Goal: Task Accomplishment & Management: Use online tool/utility

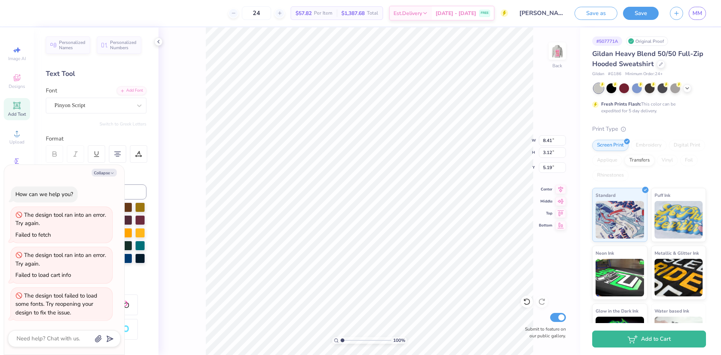
type input "3.30"
type input "1.23"
type textarea "x"
type input "1.23"
type textarea "x"
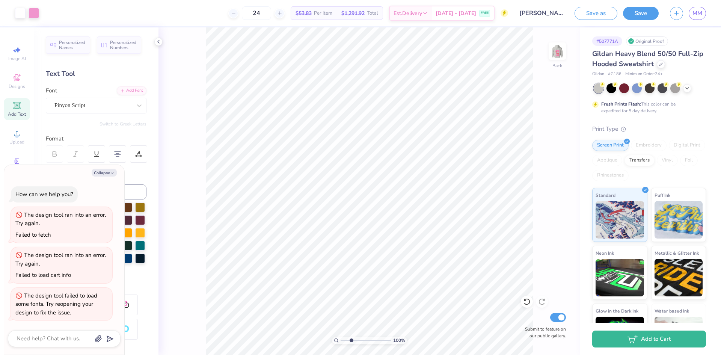
type input "3.05"
type textarea "x"
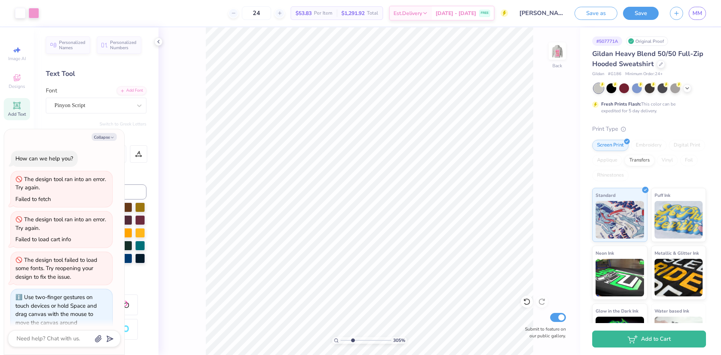
scroll to position [10, 0]
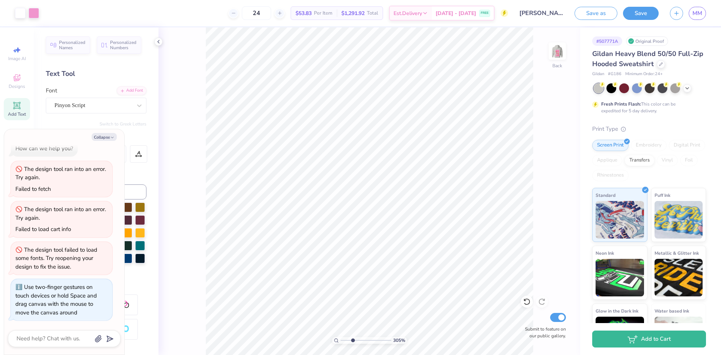
drag, startPoint x: 341, startPoint y: 339, endPoint x: 353, endPoint y: 338, distance: 11.7
click at [353, 338] on input "range" at bounding box center [366, 340] width 51 height 7
drag, startPoint x: 352, startPoint y: 342, endPoint x: 341, endPoint y: 342, distance: 10.9
click at [341, 342] on input "range" at bounding box center [366, 340] width 51 height 7
type input "1.63"
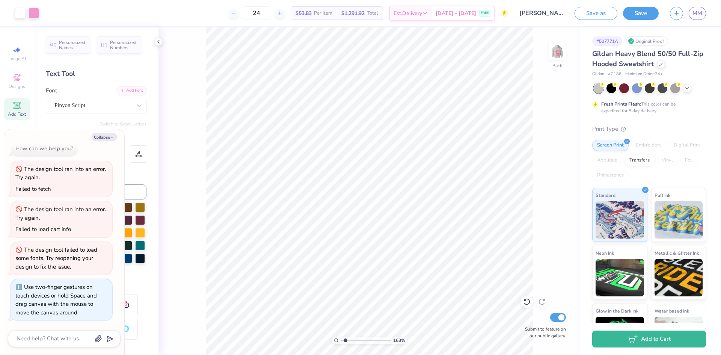
click at [345, 340] on input "range" at bounding box center [366, 340] width 51 height 7
click at [106, 138] on button "Collapse" at bounding box center [104, 137] width 25 height 8
type textarea "x"
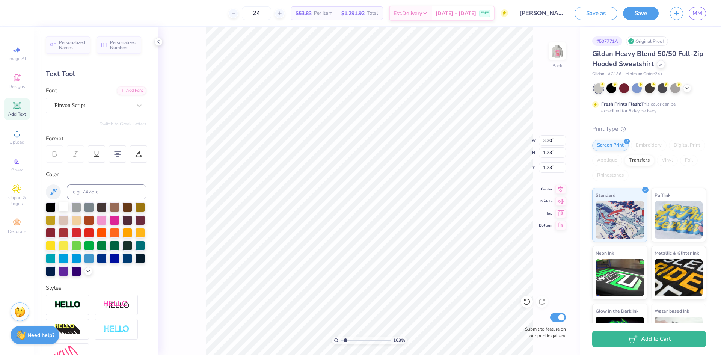
click at [62, 204] on div at bounding box center [64, 207] width 10 height 10
click at [50, 205] on div at bounding box center [51, 207] width 10 height 10
click at [119, 217] on div at bounding box center [115, 219] width 10 height 10
type input "5.63"
type input "0.55"
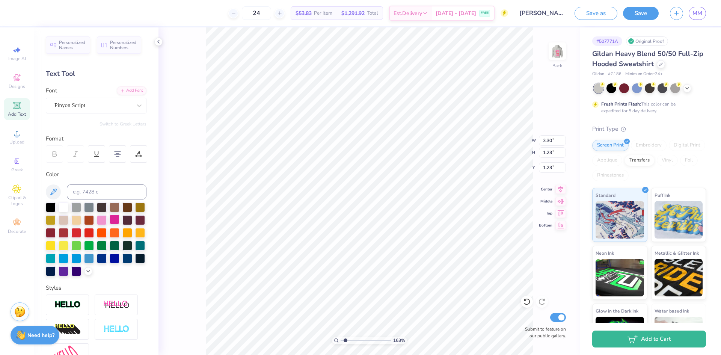
type input "2.45"
click at [119, 218] on div at bounding box center [115, 219] width 10 height 10
click at [174, 142] on div "163 % Back W 5.63 5.63 " H 0.55 0.55 " Y 2.45 2.45 " Center Middle Top Bottom S…" at bounding box center [369, 190] width 422 height 327
type textarea "Society of Women Engineers"
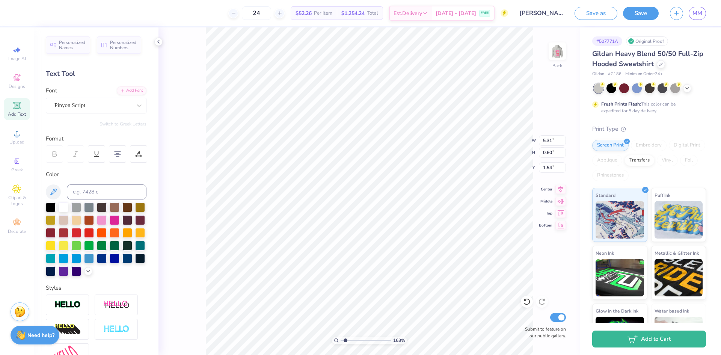
type input "5.63"
type input "0.55"
type input "2.45"
type input "4.38"
type input "0.42"
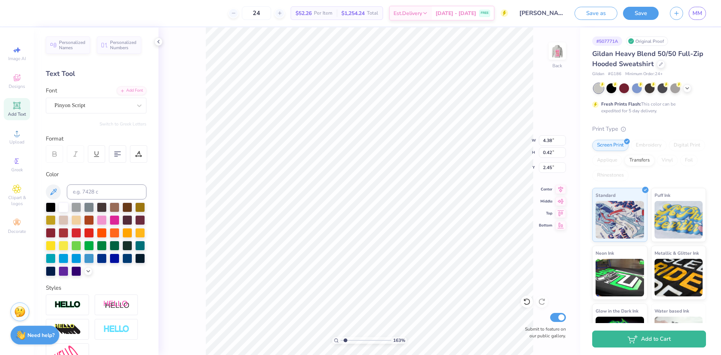
type input "2.58"
click at [545, 32] on div "163 % Back W 4.38 4.38 " H 0.42 0.42 " Y 2.58 2.58 " Center Middle Top Bottom S…" at bounding box center [369, 190] width 422 height 327
type input "3.54"
type input "0.76"
type input "1.88"
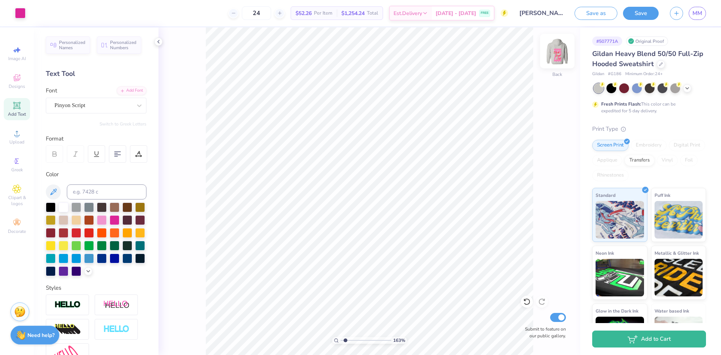
click at [558, 47] on img at bounding box center [557, 51] width 30 height 30
click at [638, 12] on button "Save" at bounding box center [641, 12] width 36 height 13
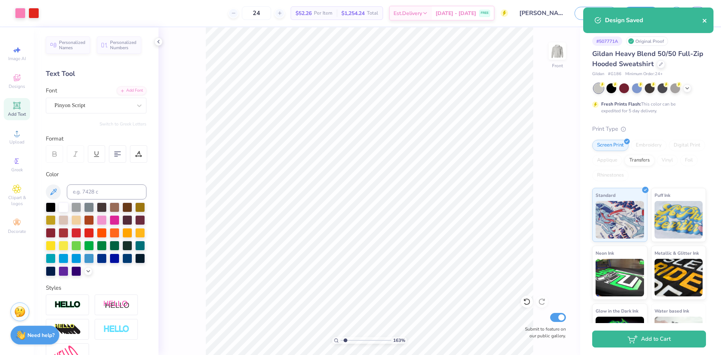
click at [701, 20] on div "Design Saved" at bounding box center [653, 20] width 97 height 9
click at [704, 20] on icon "close" at bounding box center [705, 21] width 4 height 4
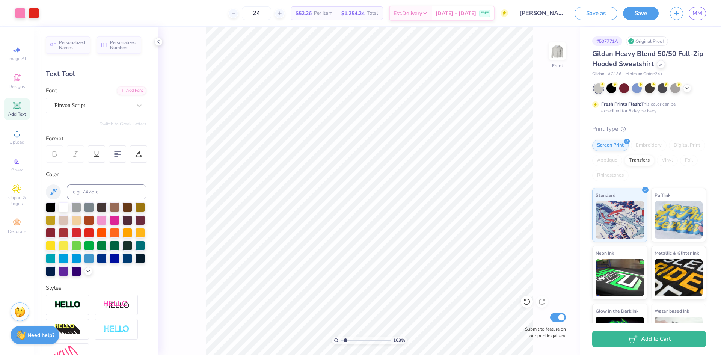
click at [700, 15] on div "Design Saved" at bounding box center [648, 23] width 133 height 34
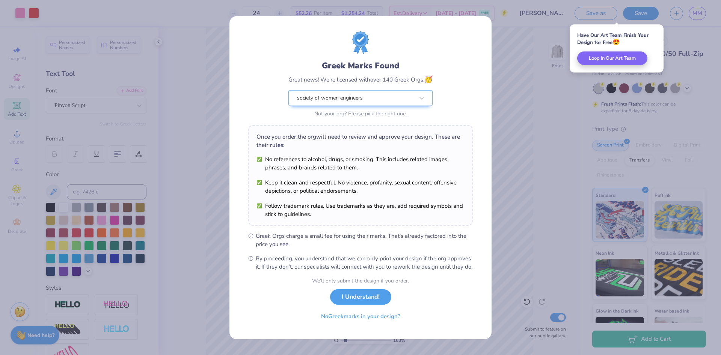
click at [684, 38] on div "Greek Marks Found Great news! We’re licensed with over 140 Greek Orgs. 🥳 societ…" at bounding box center [360, 177] width 721 height 355
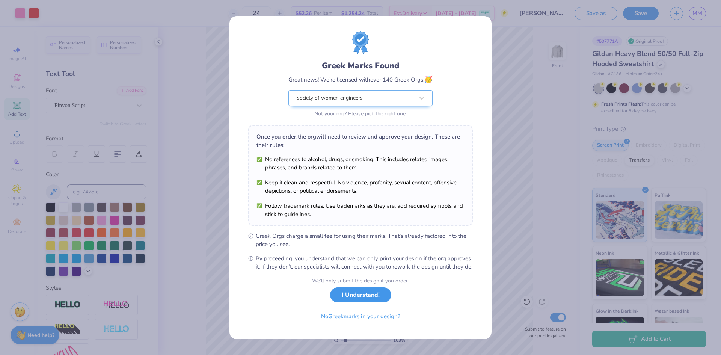
click at [377, 303] on button "I Understand!" at bounding box center [360, 294] width 61 height 15
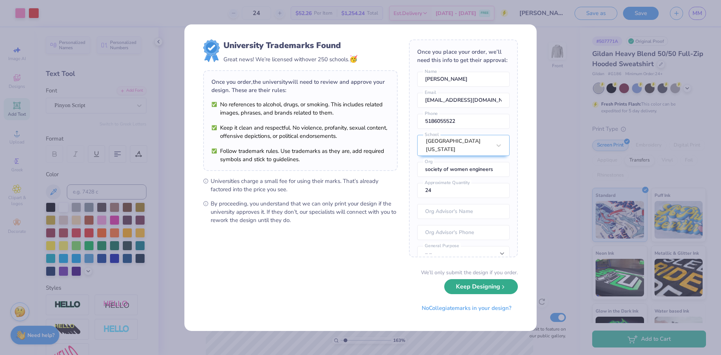
click at [477, 290] on button "Keep Designing" at bounding box center [481, 286] width 74 height 15
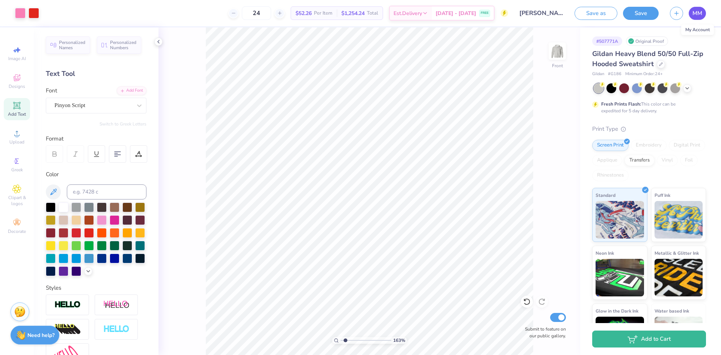
click at [695, 14] on span "MM" at bounding box center [697, 13] width 10 height 9
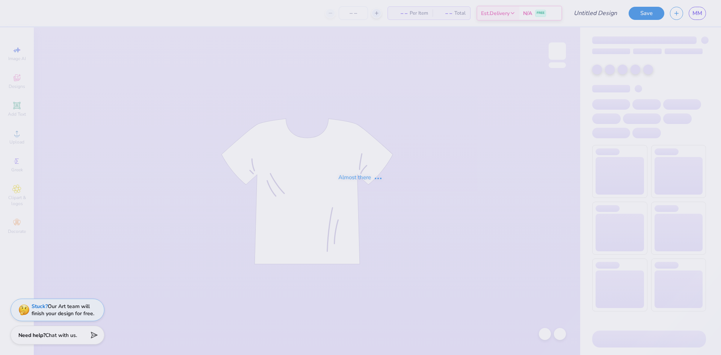
type input "[PERSON_NAME] : [GEOGRAPHIC_DATA][US_STATE]"
type input "24"
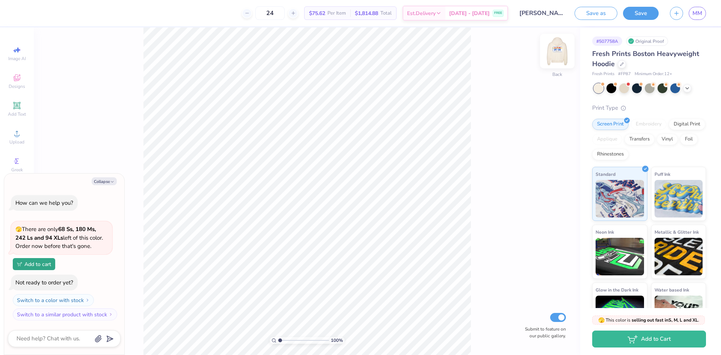
click at [556, 53] on img at bounding box center [557, 51] width 30 height 30
type textarea "x"
click at [699, 15] on span "MM" at bounding box center [697, 13] width 10 height 9
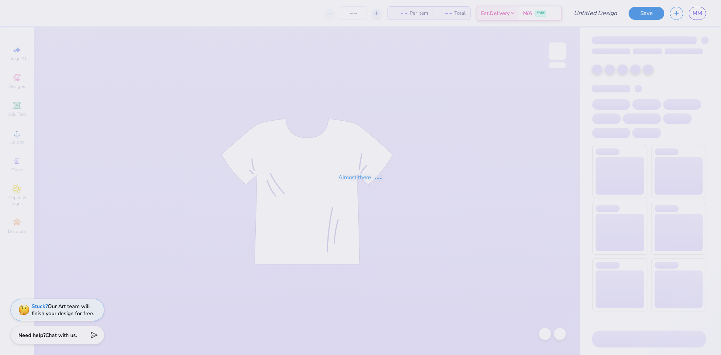
type input "liscene plate"
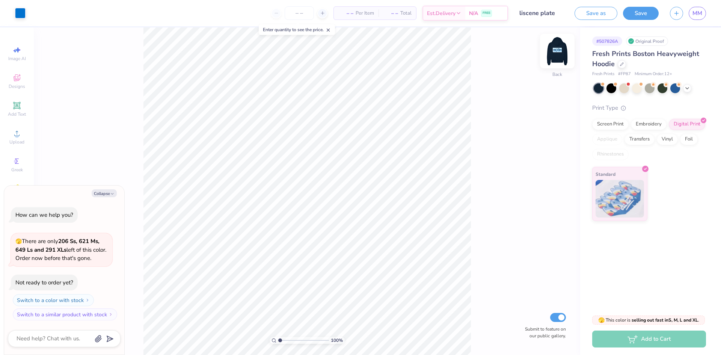
click at [555, 49] on img at bounding box center [557, 51] width 30 height 30
type textarea "x"
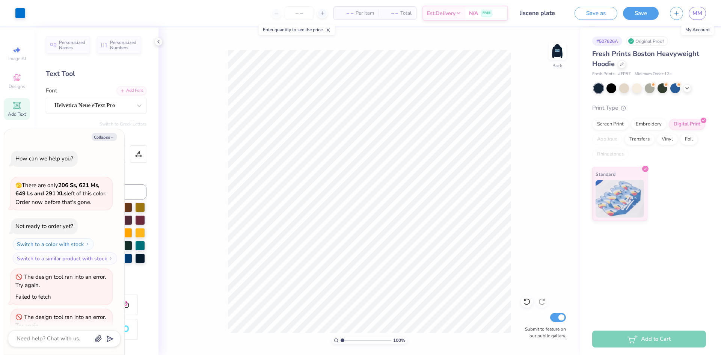
scroll to position [62, 0]
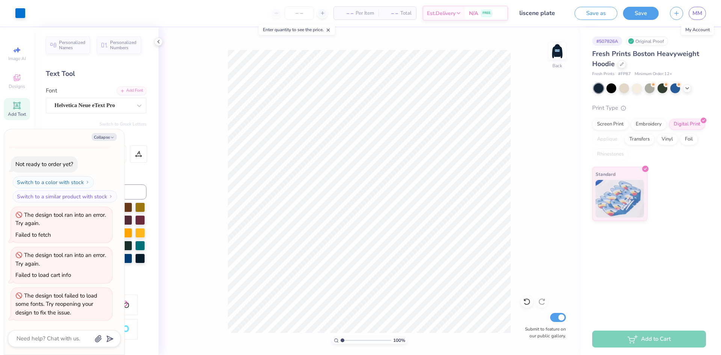
type textarea "x"
click at [703, 10] on link "MM" at bounding box center [697, 13] width 17 height 13
click at [701, 10] on span "MM" at bounding box center [697, 13] width 10 height 9
click at [689, 19] on div "MM" at bounding box center [697, 13] width 17 height 13
click at [703, 12] on link "MM" at bounding box center [697, 13] width 17 height 13
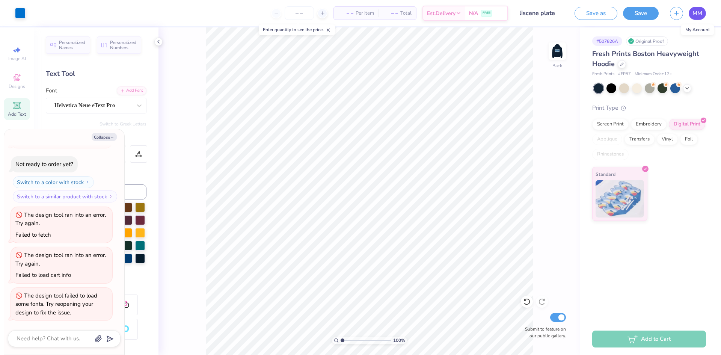
click at [700, 15] on span "MM" at bounding box center [697, 13] width 10 height 9
click at [700, 14] on span "MM" at bounding box center [697, 13] width 10 height 9
click at [702, 13] on span "MM" at bounding box center [697, 13] width 10 height 9
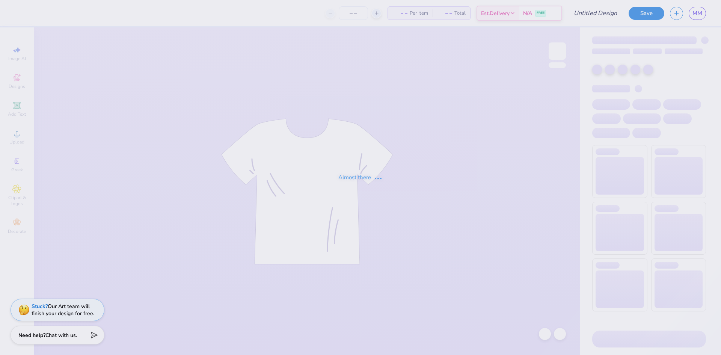
type input "Bow Tank"
type input "sporty swe"
type input "12"
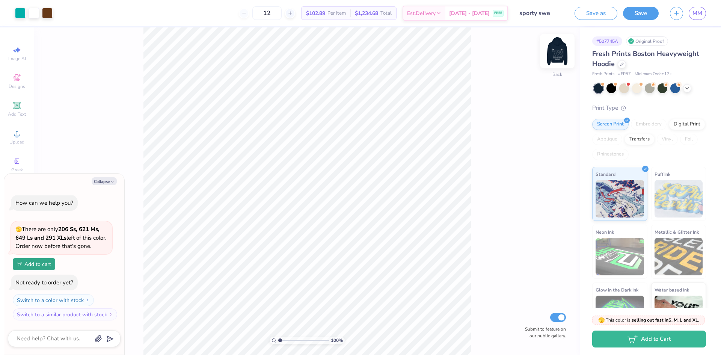
click at [556, 42] on img at bounding box center [557, 51] width 30 height 30
click at [559, 52] on img at bounding box center [557, 51] width 30 height 30
type textarea "x"
